Goal: Information Seeking & Learning: Learn about a topic

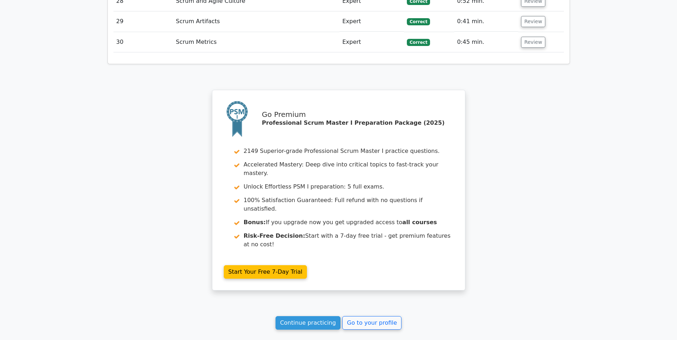
scroll to position [1789, 0]
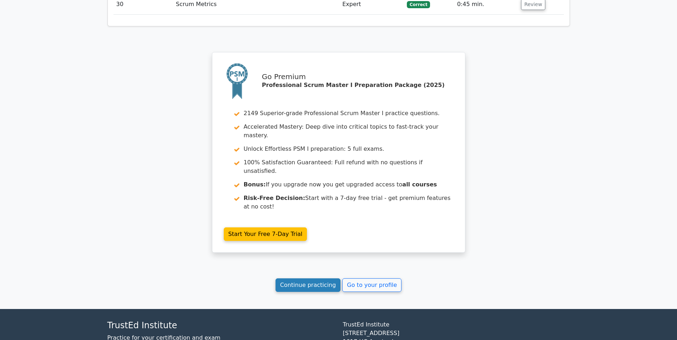
click at [300, 279] on link "Continue practicing" at bounding box center [307, 286] width 65 height 14
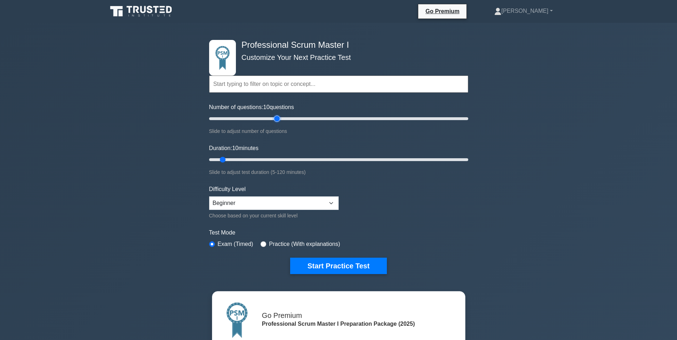
click at [274, 121] on input "Number of questions: 10 questions" at bounding box center [338, 118] width 259 height 9
type input "45"
click at [265, 119] on input "Number of questions: 55 questions" at bounding box center [338, 118] width 259 height 9
type input "25"
click at [260, 159] on input "Duration: 10 minutes" at bounding box center [338, 159] width 259 height 9
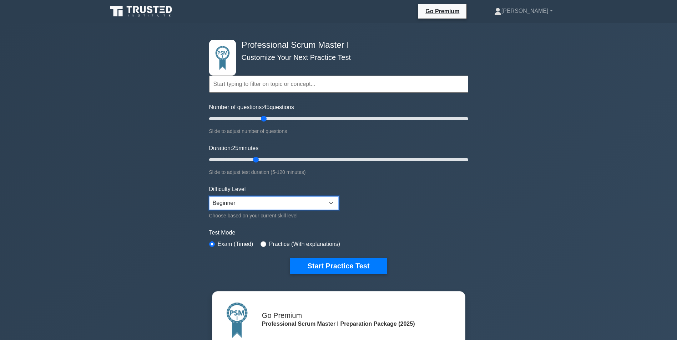
click at [331, 203] on select "Beginner Intermediate Expert" at bounding box center [273, 204] width 129 height 14
click at [209, 197] on select "Beginner Intermediate Expert" at bounding box center [273, 204] width 129 height 14
click at [333, 266] on button "Start Practice Test" at bounding box center [338, 266] width 96 height 16
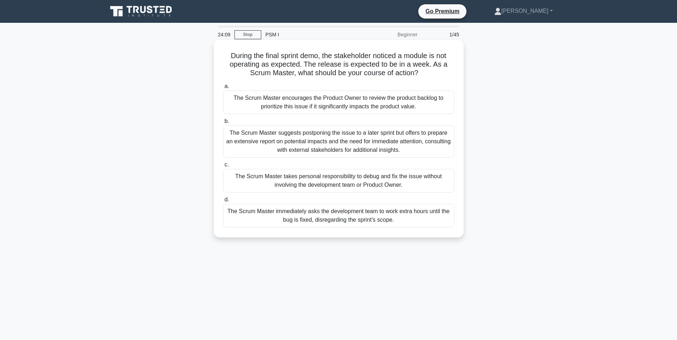
click at [306, 98] on div "The Scrum Master encourages the Product Owner to review the product backlog to …" at bounding box center [338, 103] width 231 height 24
click at [223, 89] on input "a. The Scrum Master encourages the Product Owner to review the product backlog …" at bounding box center [223, 86] width 0 height 5
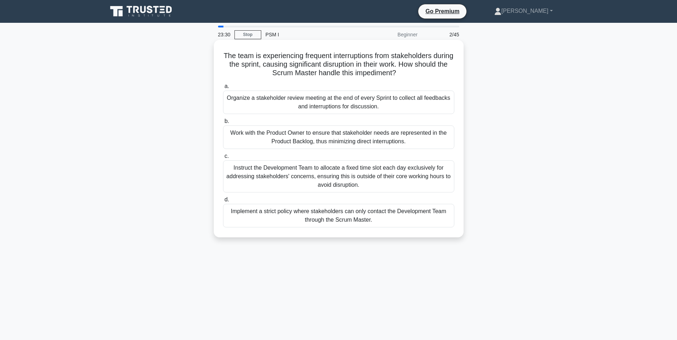
click at [261, 138] on div "Work with the Product Owner to ensure that stakeholder needs are represented in…" at bounding box center [338, 138] width 231 height 24
click at [223, 124] on input "b. Work with the Product Owner to ensure that stakeholder needs are represented…" at bounding box center [223, 121] width 0 height 5
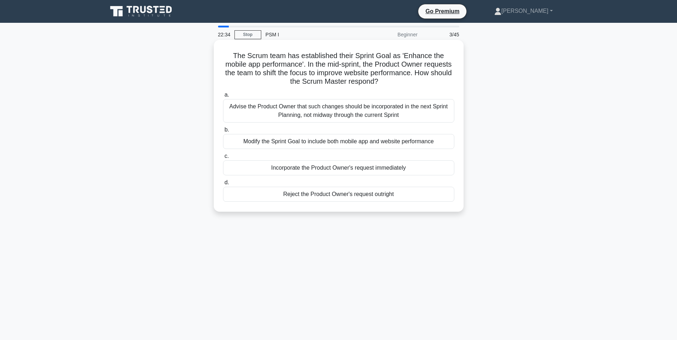
click at [290, 107] on div "Advise the Product Owner that such changes should be incorporated in the next S…" at bounding box center [338, 111] width 231 height 24
click at [223, 97] on input "a. Advise the Product Owner that such changes should be incorporated in the nex…" at bounding box center [223, 95] width 0 height 5
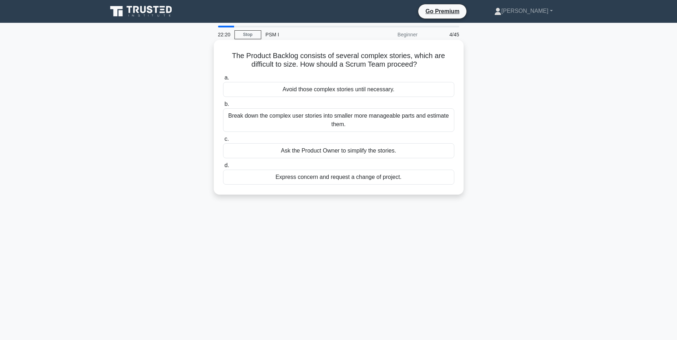
click at [295, 118] on div "Break down the complex user stories into smaller more manageable parts and esti…" at bounding box center [338, 120] width 231 height 24
click at [223, 107] on input "b. Break down the complex user stories into smaller more manageable parts and e…" at bounding box center [223, 104] width 0 height 5
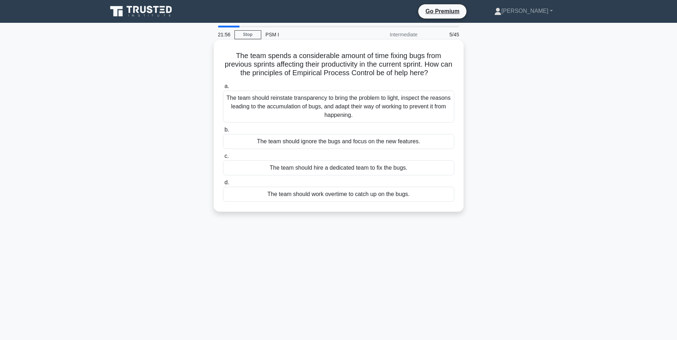
click at [236, 108] on div "The team should reinstate transparency to bring the problem to light, inspect t…" at bounding box center [338, 107] width 231 height 32
click at [223, 89] on input "a. The team should reinstate transparency to bring the problem to light, inspec…" at bounding box center [223, 86] width 0 height 5
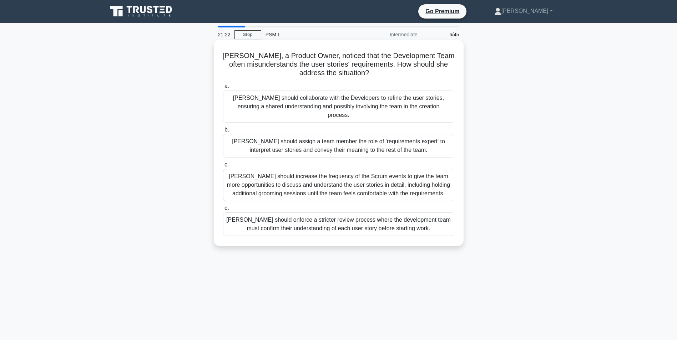
click at [284, 109] on div "[PERSON_NAME] should collaborate with the Developers to refine the user stories…" at bounding box center [338, 107] width 231 height 32
click at [223, 89] on input "a. [PERSON_NAME] should collaborate with the Developers to refine the user stor…" at bounding box center [223, 86] width 0 height 5
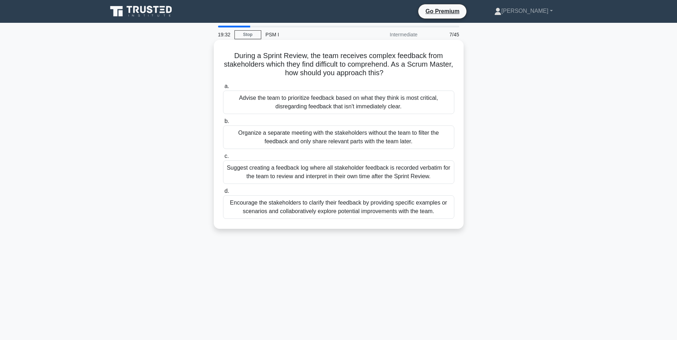
click at [322, 206] on div "Encourage the stakeholders to clarify their feedback by providing specific exam…" at bounding box center [338, 207] width 231 height 24
click at [223, 194] on input "d. Encourage the stakeholders to clarify their feedback by providing specific e…" at bounding box center [223, 191] width 0 height 5
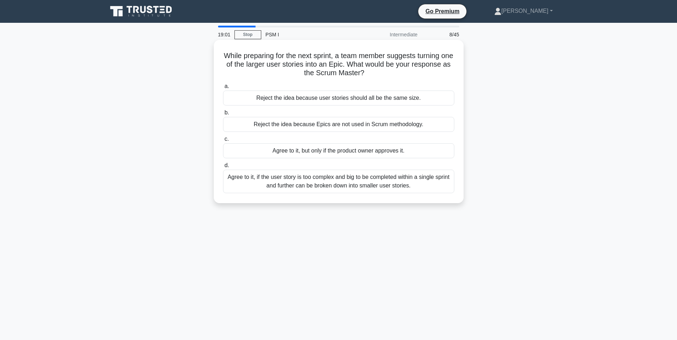
click at [290, 175] on div "Agree to it, if the user story is too complex and big to be completed within a …" at bounding box center [338, 182] width 231 height 24
click at [223, 168] on input "d. Agree to it, if the user story is too complex and big to be completed within…" at bounding box center [223, 165] width 0 height 5
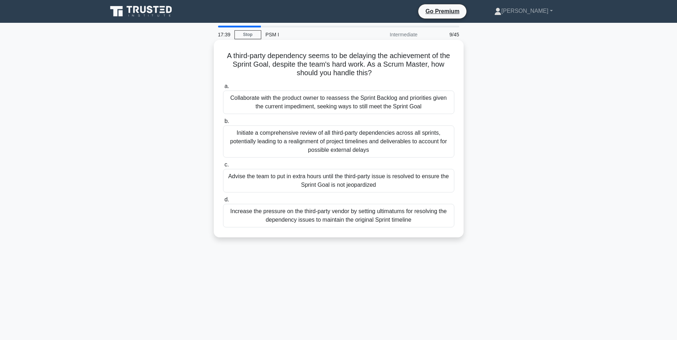
click at [279, 106] on div "Collaborate with the product owner to reassess the Sprint Backlog and prioritie…" at bounding box center [338, 103] width 231 height 24
click at [223, 89] on input "a. Collaborate with the product owner to reassess the Sprint Backlog and priori…" at bounding box center [223, 86] width 0 height 5
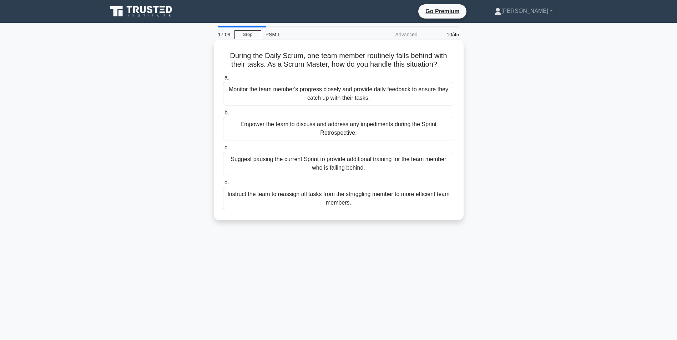
click at [251, 127] on div "Empower the team to discuss and address any impediments during the Sprint Retro…" at bounding box center [338, 129] width 231 height 24
click at [223, 115] on input "b. Empower the team to discuss and address any impediments during the Sprint Re…" at bounding box center [223, 113] width 0 height 5
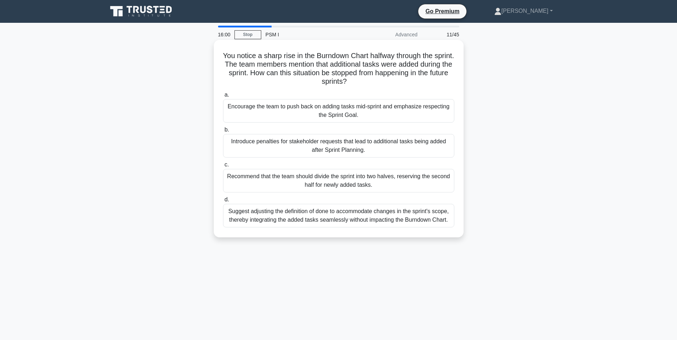
click at [316, 216] on div "Suggest adjusting the definition of done to accommodate changes in the sprint's…" at bounding box center [338, 216] width 231 height 24
click at [223, 202] on input "d. Suggest adjusting the definition of done to accommodate changes in the sprin…" at bounding box center [223, 200] width 0 height 5
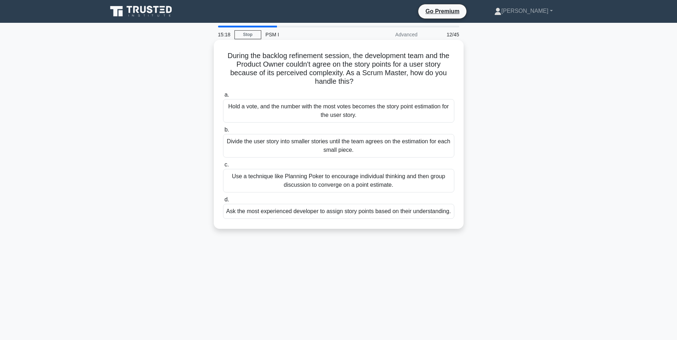
click at [330, 147] on div "Divide the user story into smaller stories until the team agrees on the estimat…" at bounding box center [338, 146] width 231 height 24
click at [223, 132] on input "b. Divide the user story into smaller stories until the team agrees on the esti…" at bounding box center [223, 130] width 0 height 5
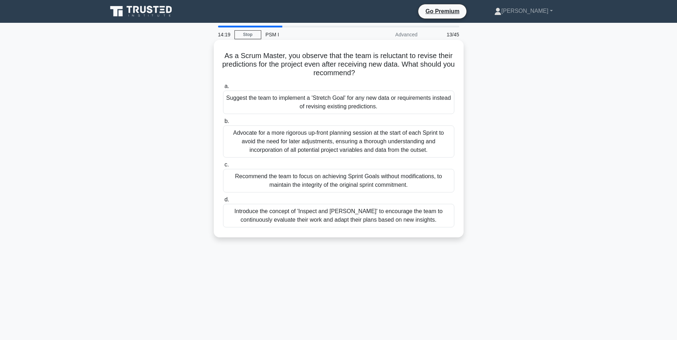
click at [312, 216] on div "Introduce the concept of 'Inspect and Adapt' to encourage the team to continuou…" at bounding box center [338, 216] width 231 height 24
click at [223, 202] on input "d. Introduce the concept of 'Inspect and Adapt' to encourage the team to contin…" at bounding box center [223, 200] width 0 height 5
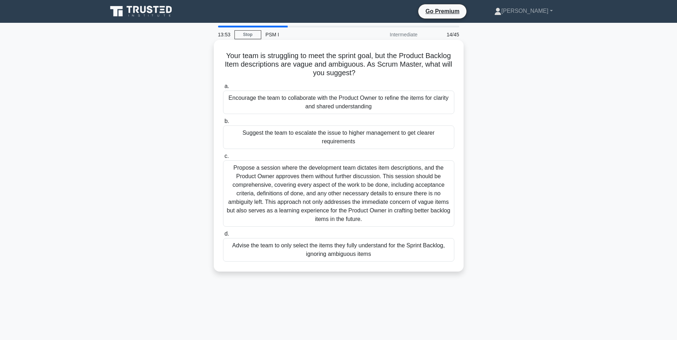
click at [257, 103] on div "Encourage the team to collaborate with the Product Owner to refine the items fo…" at bounding box center [338, 103] width 231 height 24
click at [223, 89] on input "a. Encourage the team to collaborate with the Product Owner to refine the items…" at bounding box center [223, 86] width 0 height 5
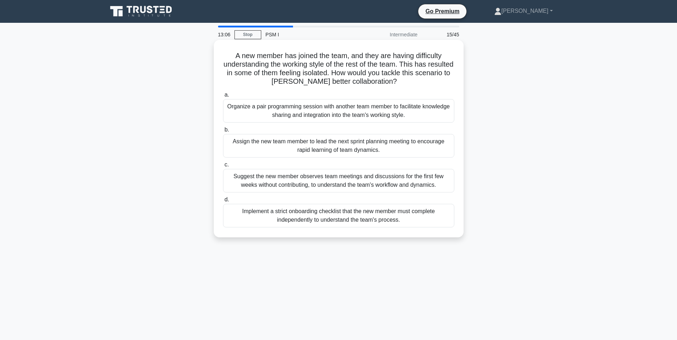
click at [271, 109] on div "Organize a pair programming session with another team member to facilitate know…" at bounding box center [338, 111] width 231 height 24
click at [223, 97] on input "a. Organize a pair programming session with another team member to facilitate k…" at bounding box center [223, 95] width 0 height 5
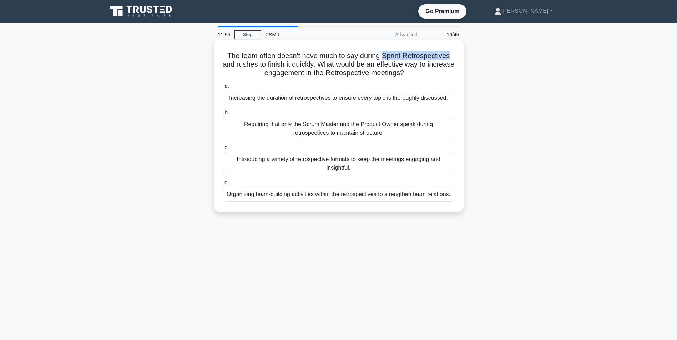
drag, startPoint x: 383, startPoint y: 54, endPoint x: 451, endPoint y: 56, distance: 67.8
click at [451, 56] on h5 "The team often doesn't have much to say during Sprint Retrospectives and rushes…" at bounding box center [338, 64] width 233 height 26
click at [280, 162] on div "Introducing a variety of retrospective formats to keep the meetings engaging an…" at bounding box center [338, 164] width 231 height 24
click at [223, 150] on input "c. Introducing a variety of retrospective formats to keep the meetings engaging…" at bounding box center [223, 148] width 0 height 5
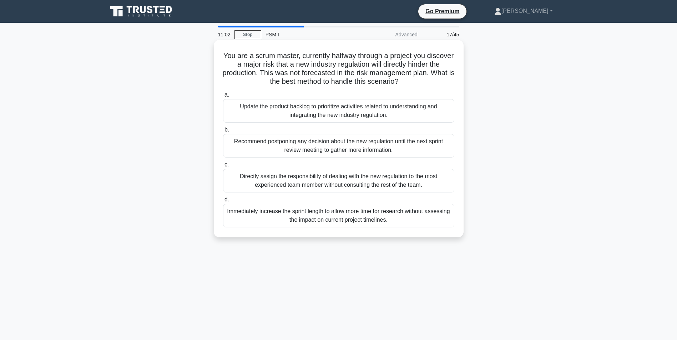
click at [298, 115] on div "Update the product backlog to prioritize activities related to understanding an…" at bounding box center [338, 111] width 231 height 24
click at [223, 97] on input "a. Update the product backlog to prioritize activities related to understanding…" at bounding box center [223, 95] width 0 height 5
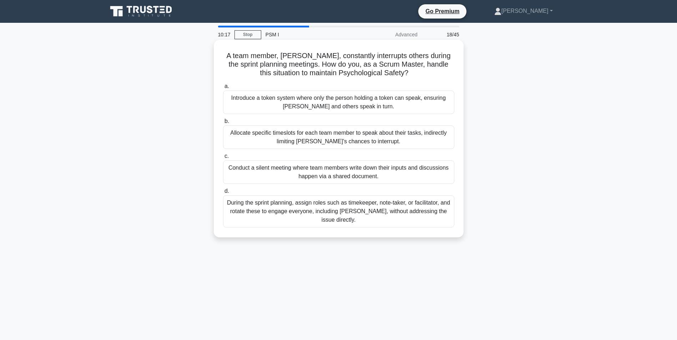
click at [291, 137] on div "Allocate specific timeslots for each team member to speak about their tasks, in…" at bounding box center [338, 138] width 231 height 24
click at [223, 124] on input "b. Allocate specific timeslots for each team member to speak about their tasks,…" at bounding box center [223, 121] width 0 height 5
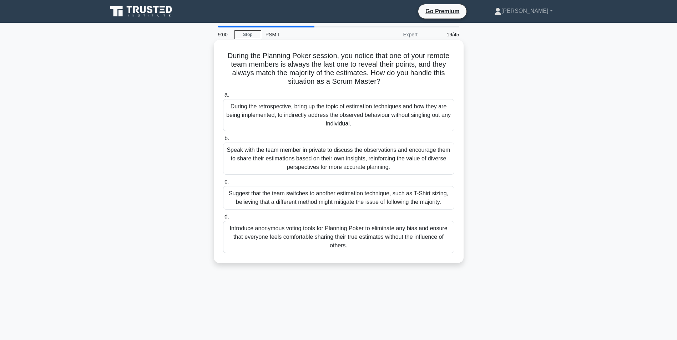
click at [264, 194] on div "Suggest that the team switches to another estimation technique, such as T-Shirt…" at bounding box center [338, 198] width 231 height 24
click at [223, 184] on input "c. Suggest that the team switches to another estimation technique, such as T-Sh…" at bounding box center [223, 182] width 0 height 5
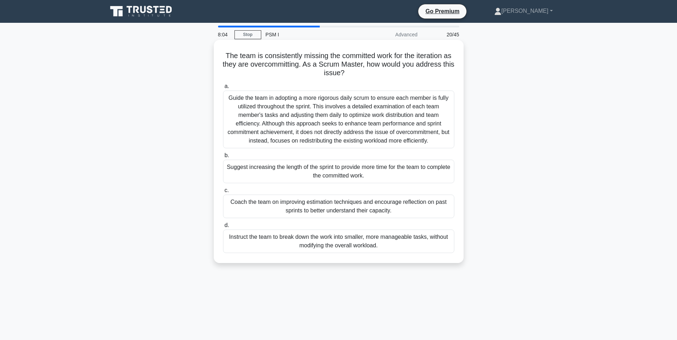
click at [308, 206] on div "Coach the team on improving estimation techniques and encourage reflection on p…" at bounding box center [338, 207] width 231 height 24
click at [223, 193] on input "c. Coach the team on improving estimation techniques and encourage reflection o…" at bounding box center [223, 190] width 0 height 5
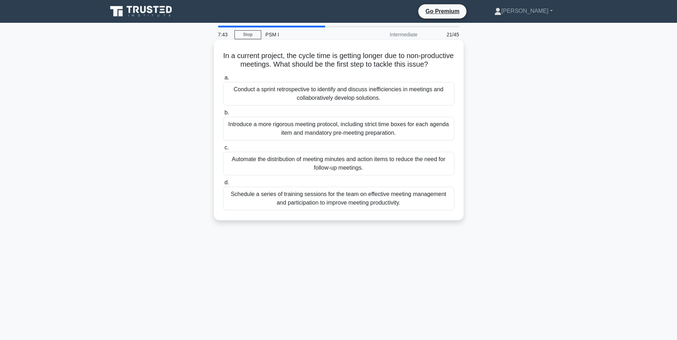
click at [262, 104] on div "Conduct a sprint retrospective to identify and discuss inefficiencies in meetin…" at bounding box center [338, 94] width 231 height 24
click at [223, 80] on input "a. Conduct a sprint retrospective to identify and discuss inefficiencies in mee…" at bounding box center [223, 78] width 0 height 5
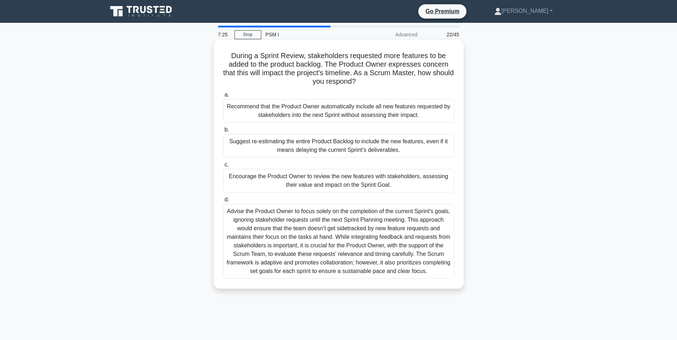
click at [323, 115] on div "Recommend that the Product Owner automatically include all new features request…" at bounding box center [338, 111] width 231 height 24
click at [223, 97] on input "a. Recommend that the Product Owner automatically include all new features requ…" at bounding box center [223, 95] width 0 height 5
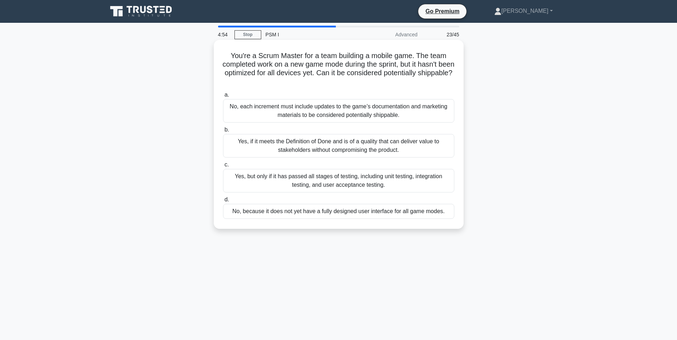
click at [324, 214] on div "No, because it does not yet have a fully designed user interface for all game m…" at bounding box center [338, 211] width 231 height 15
click at [223, 202] on input "d. No, because it does not yet have a fully designed user interface for all gam…" at bounding box center [223, 200] width 0 height 5
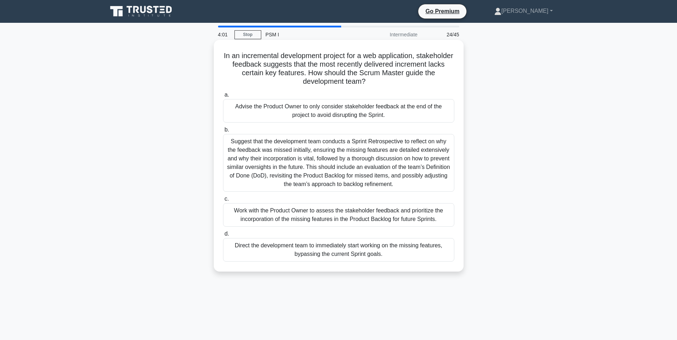
click at [321, 215] on div "Work with the Product Owner to assess the stakeholder feedback and prioritize t…" at bounding box center [338, 215] width 231 height 24
click at [223, 201] on input "c. Work with the Product Owner to assess the stakeholder feedback and prioritiz…" at bounding box center [223, 199] width 0 height 5
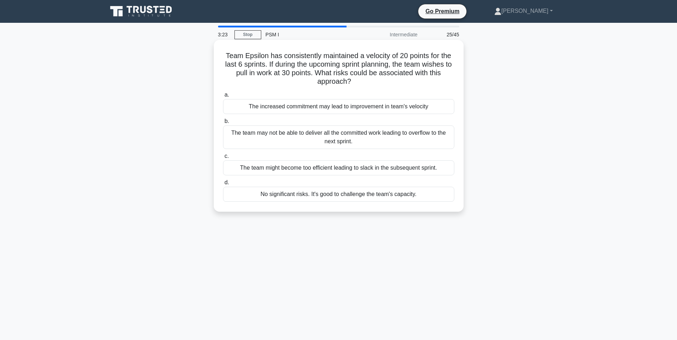
click at [280, 134] on div "The team may not be able to deliver all the committed work leading to overflow …" at bounding box center [338, 138] width 231 height 24
click at [223, 124] on input "b. The team may not be able to deliver all the committed work leading to overfl…" at bounding box center [223, 121] width 0 height 5
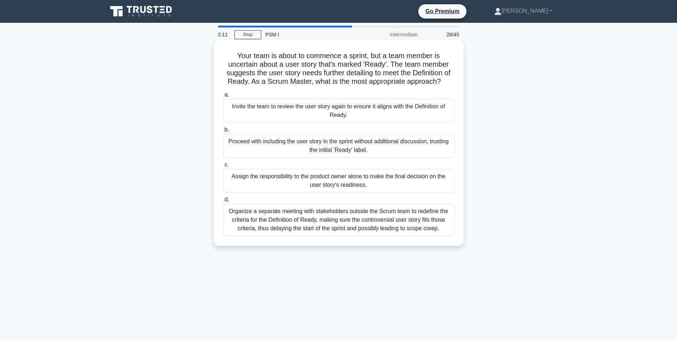
click at [289, 121] on div "Invite the team to review the user story again to ensure it aligns with the Def…" at bounding box center [338, 111] width 231 height 24
click at [223, 97] on input "a. Invite the team to review the user story again to ensure it aligns with the …" at bounding box center [223, 95] width 0 height 5
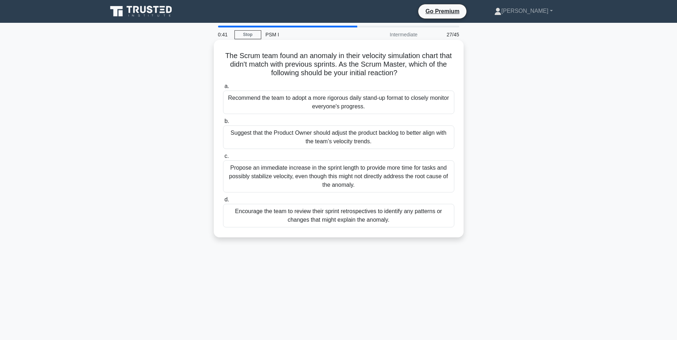
click at [268, 211] on div "Encourage the team to review their sprint retrospectives to identify any patter…" at bounding box center [338, 216] width 231 height 24
click at [223, 202] on input "d. Encourage the team to review their sprint retrospectives to identify any pat…" at bounding box center [223, 200] width 0 height 5
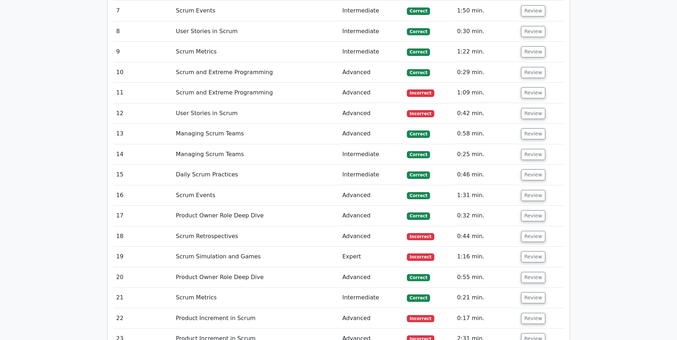
scroll to position [1070, 0]
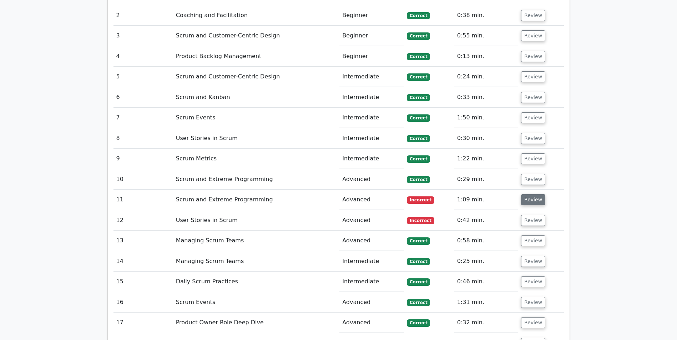
click at [529, 194] on button "Review" at bounding box center [533, 199] width 24 height 11
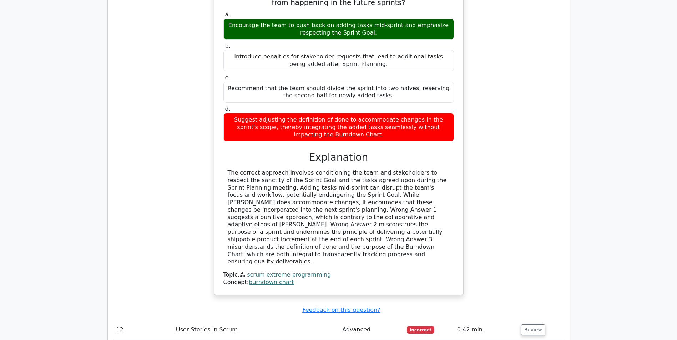
scroll to position [1427, 0]
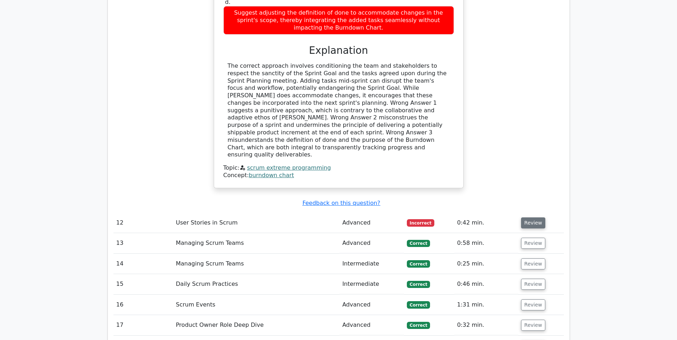
click at [532, 218] on button "Review" at bounding box center [533, 223] width 24 height 11
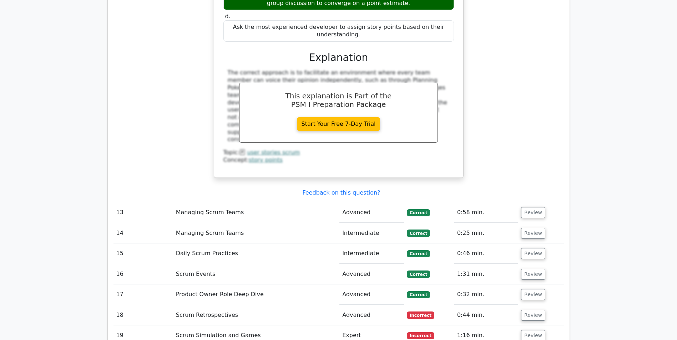
scroll to position [1854, 0]
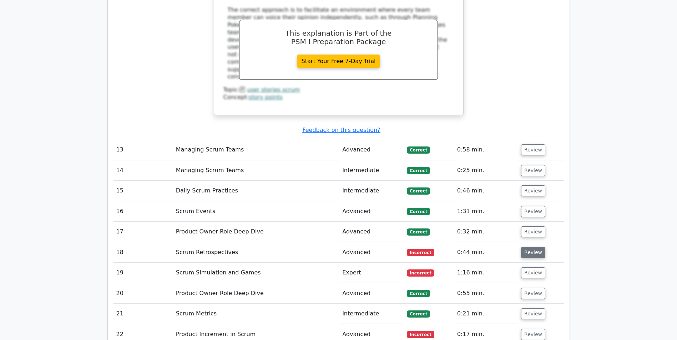
click at [531, 247] on button "Review" at bounding box center [533, 252] width 24 height 11
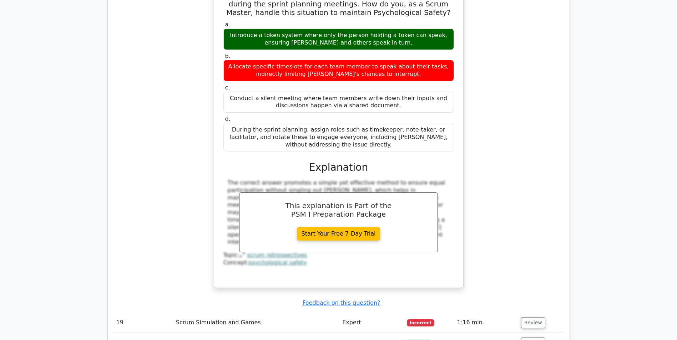
scroll to position [2211, 0]
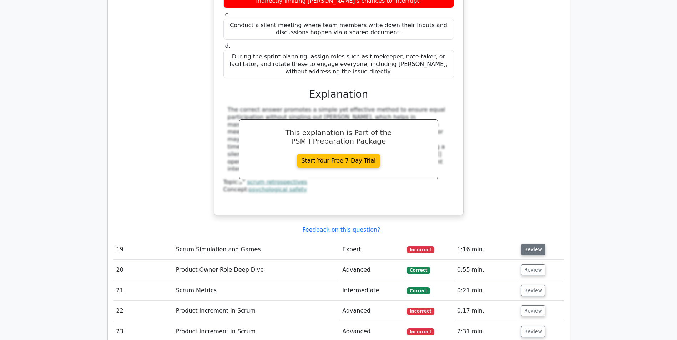
click at [526, 244] on button "Review" at bounding box center [533, 249] width 24 height 11
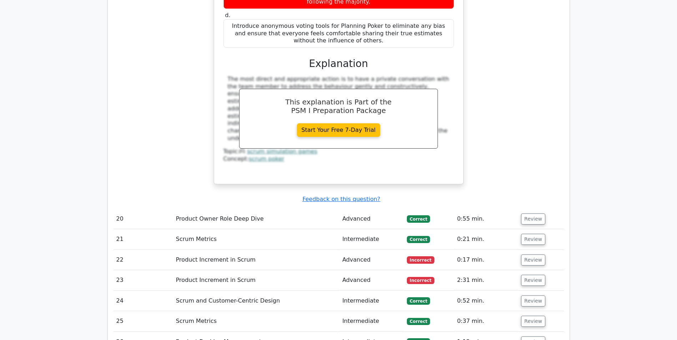
scroll to position [2639, 0]
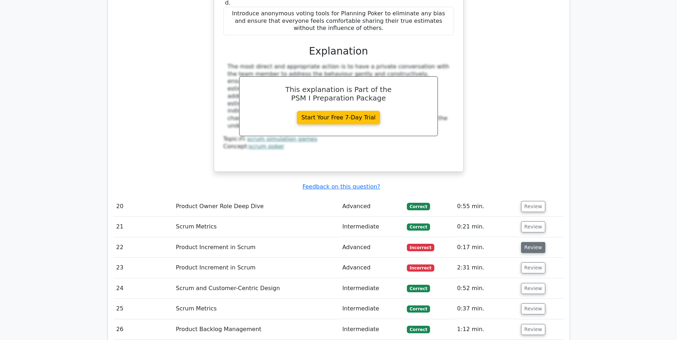
click at [532, 242] on button "Review" at bounding box center [533, 247] width 24 height 11
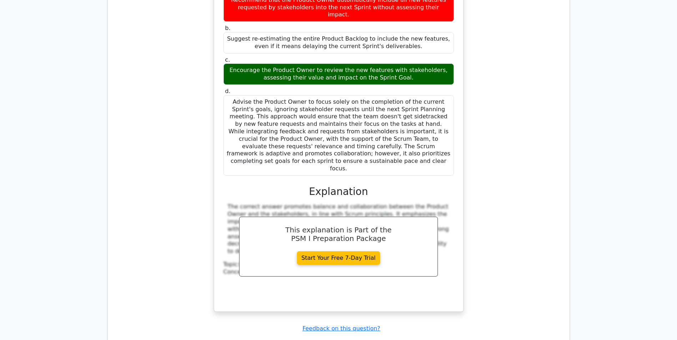
scroll to position [2960, 0]
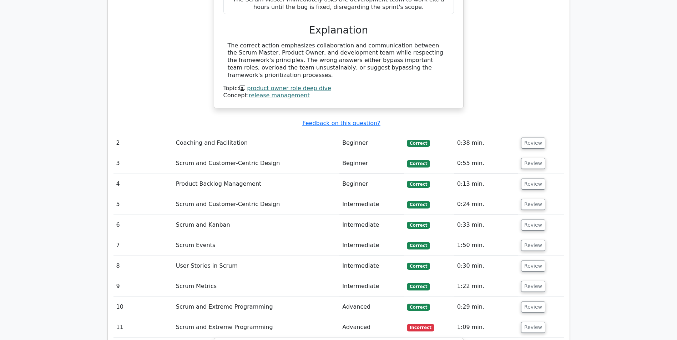
scroll to position [856, 0]
